Goal: Information Seeking & Learning: Learn about a topic

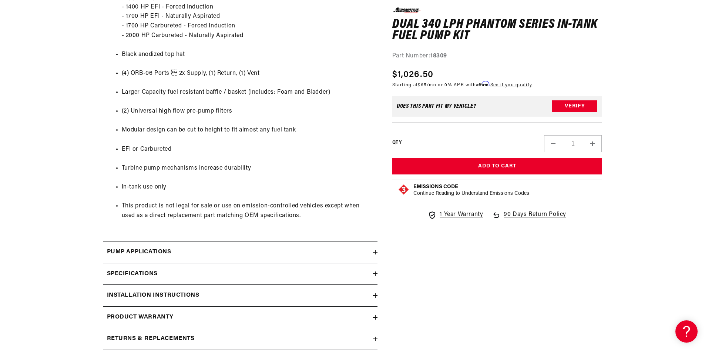
scroll to position [999, 0]
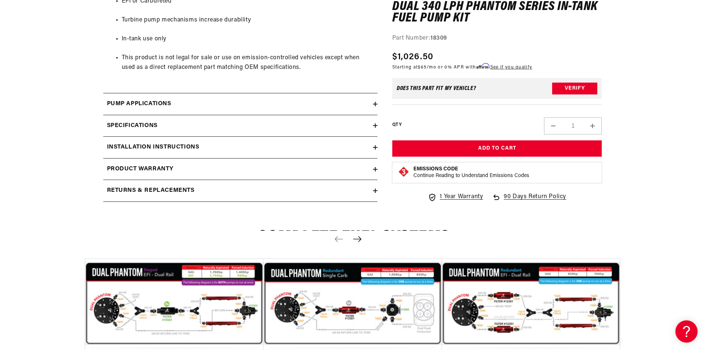
click at [231, 146] on div "Installation Instructions" at bounding box center [238, 147] width 270 height 10
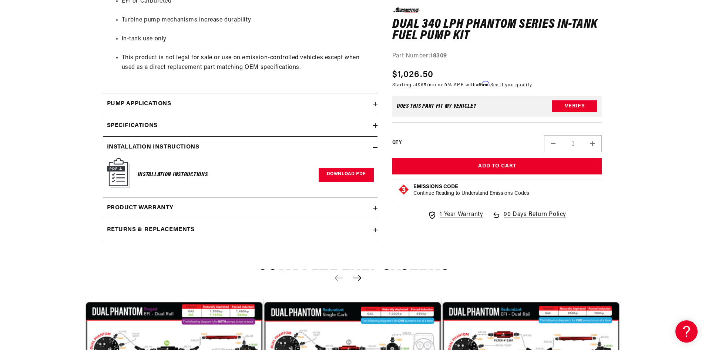
click at [327, 173] on link "Download PDF" at bounding box center [346, 175] width 55 height 14
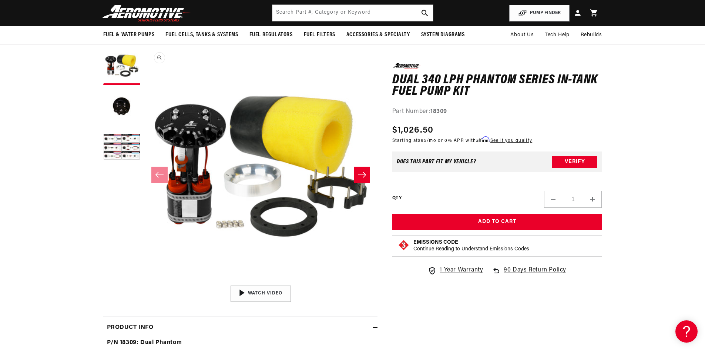
scroll to position [37, 0]
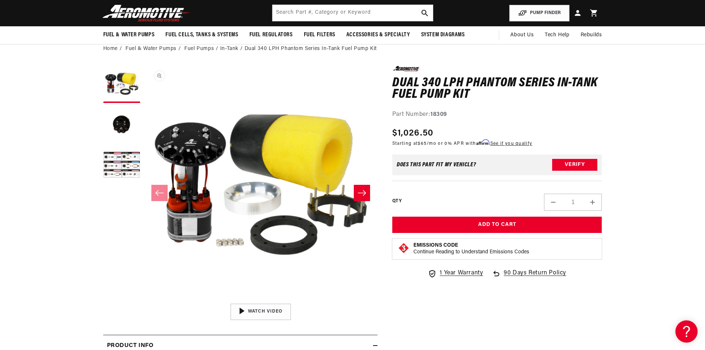
click at [144, 299] on button "Open media 1 in modal" at bounding box center [144, 299] width 0 height 0
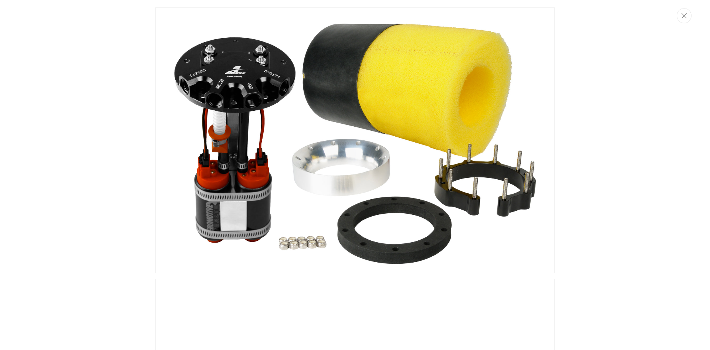
click at [329, 161] on img "Media gallery" at bounding box center [355, 140] width 400 height 266
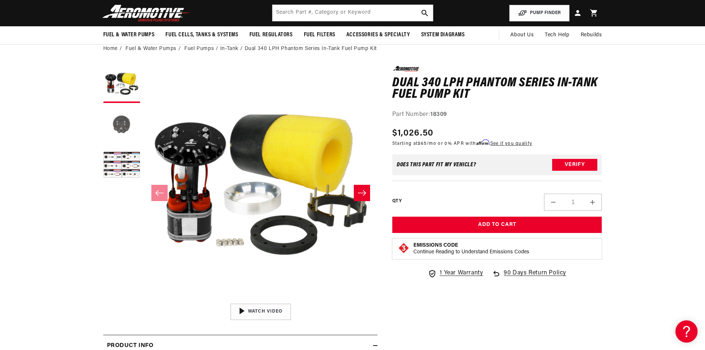
click at [134, 121] on button "Load image 2 in gallery view" at bounding box center [121, 125] width 37 height 37
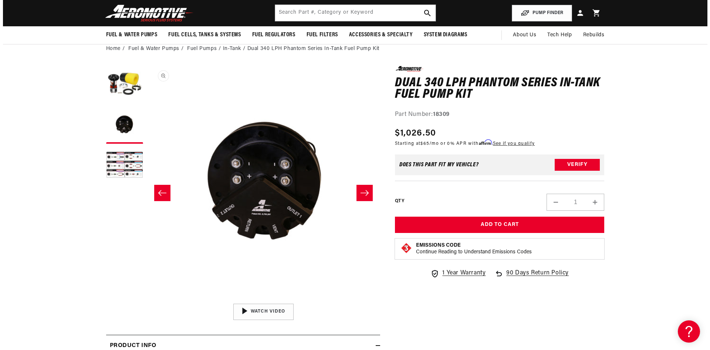
scroll to position [0, 233]
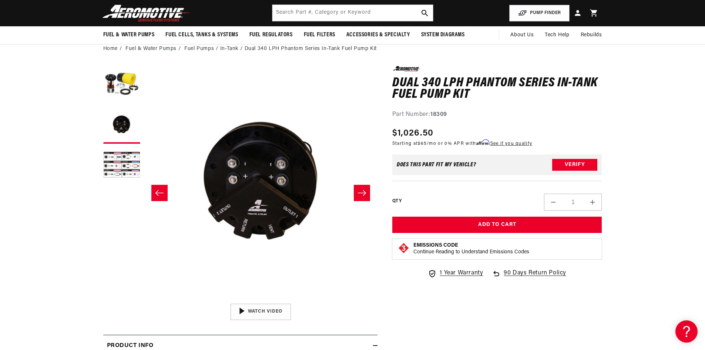
click at [144, 299] on button "Open media 2 in modal" at bounding box center [144, 299] width 0 height 0
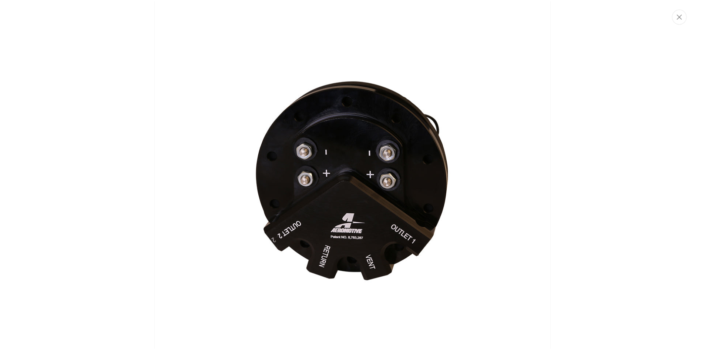
scroll to position [303, 0]
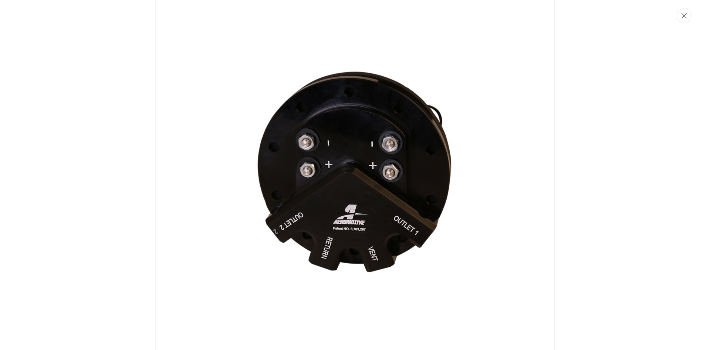
click at [687, 16] on button "Close" at bounding box center [684, 15] width 15 height 15
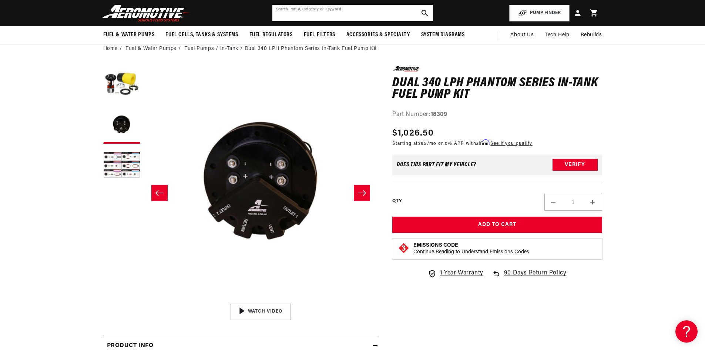
click at [366, 19] on input "text" at bounding box center [352, 13] width 161 height 16
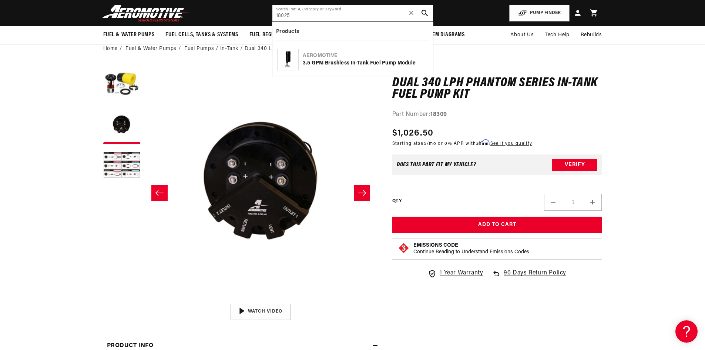
type input "18025"
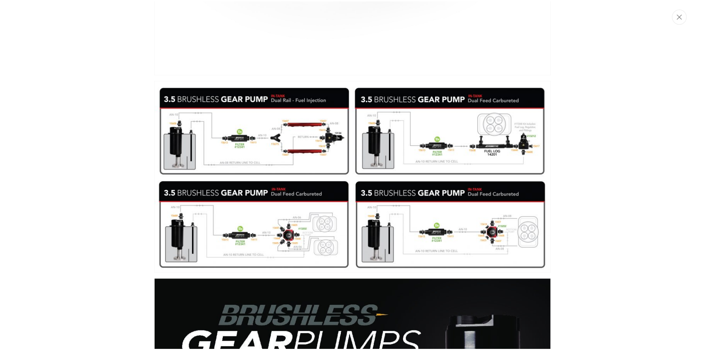
scroll to position [514, 0]
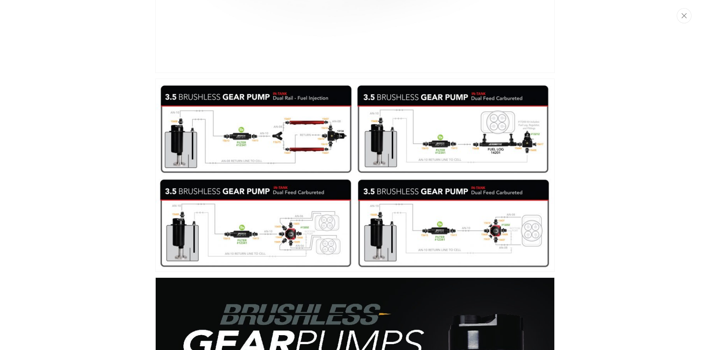
click at [273, 159] on img "Media gallery" at bounding box center [355, 174] width 400 height 193
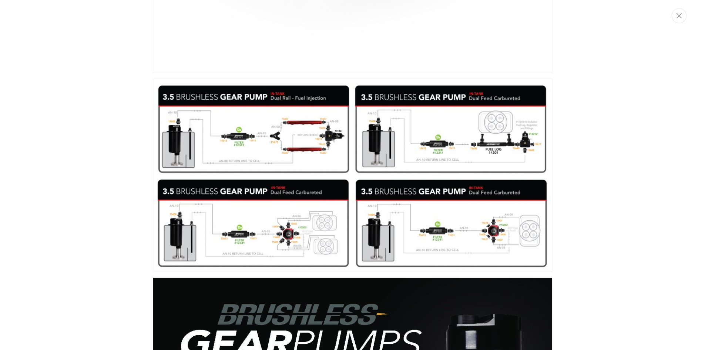
scroll to position [0, 233]
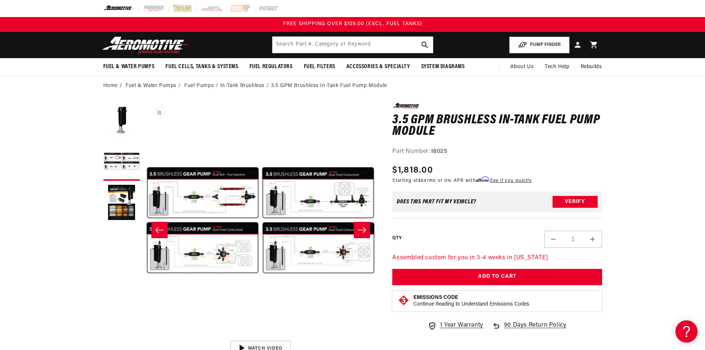
click at [144, 336] on button "Open media 2 in modal" at bounding box center [144, 336] width 0 height 0
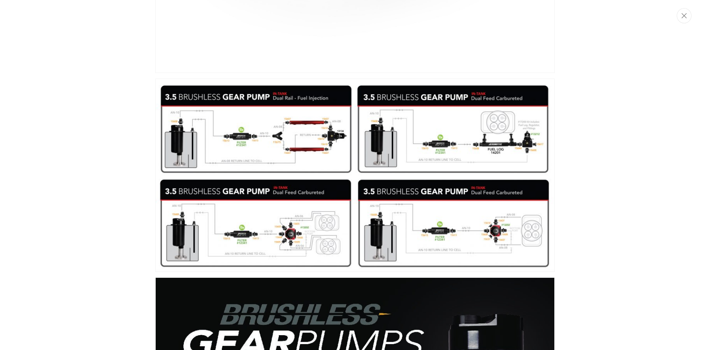
click at [403, 172] on img "Media gallery" at bounding box center [355, 174] width 400 height 193
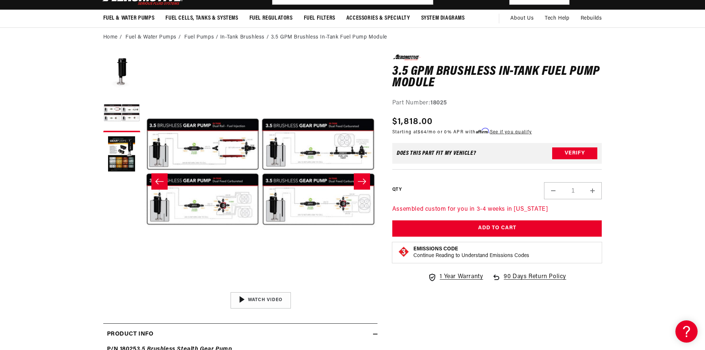
scroll to position [0, 0]
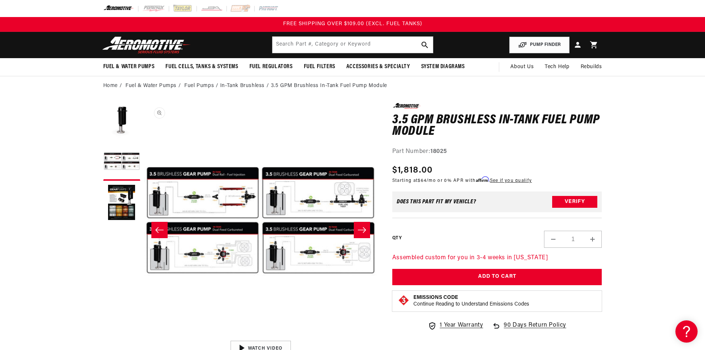
click at [144, 336] on button "Open media 2 in modal" at bounding box center [144, 336] width 0 height 0
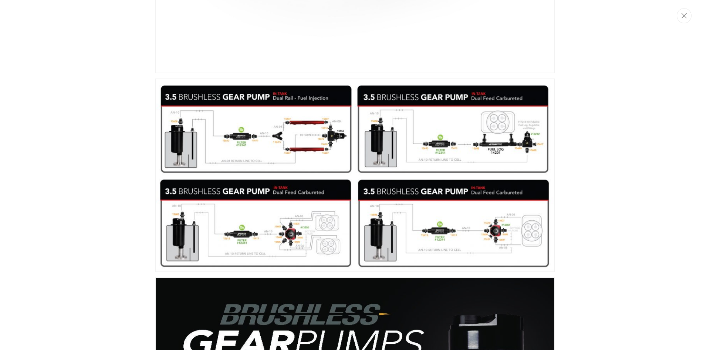
click at [286, 201] on img "Media gallery" at bounding box center [355, 174] width 400 height 193
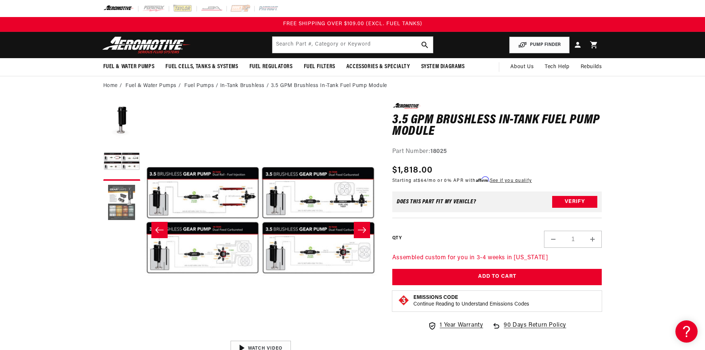
click at [127, 203] on button "Load image 3 in gallery view" at bounding box center [121, 202] width 37 height 37
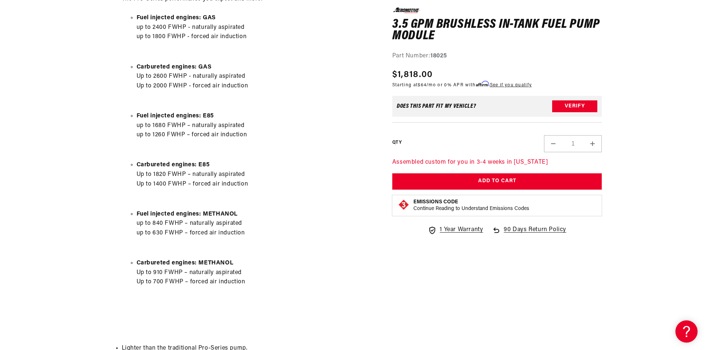
scroll to position [333, 0]
